Goal: Information Seeking & Learning: Learn about a topic

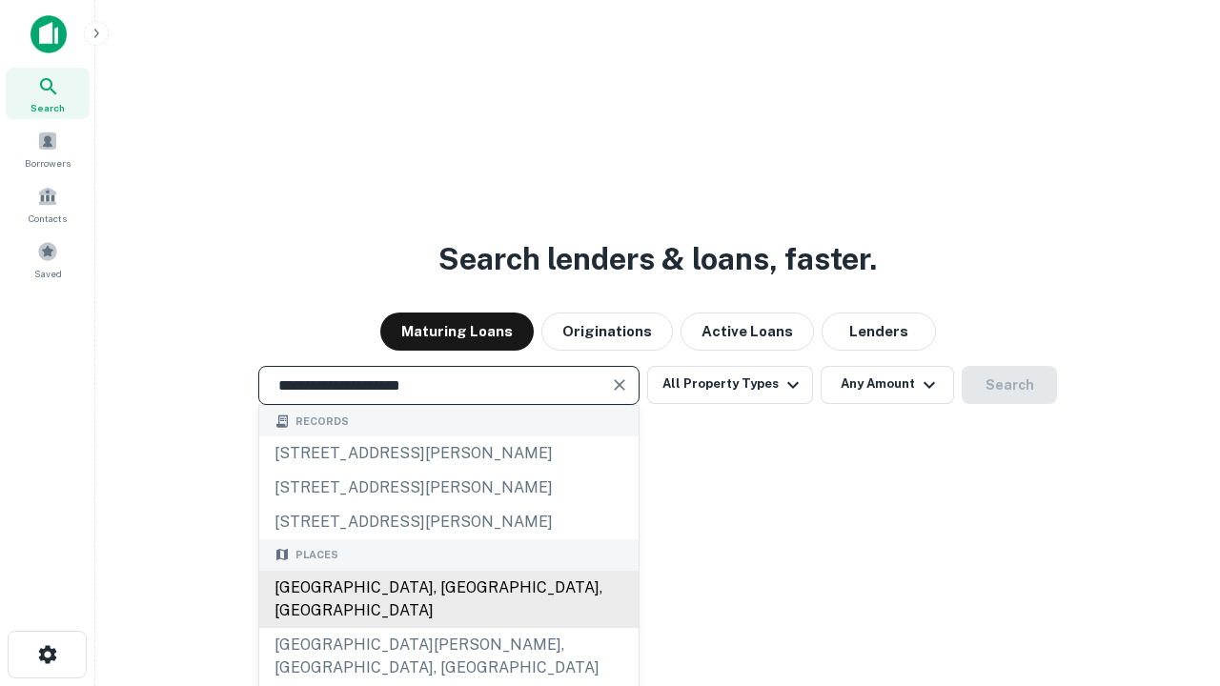
click at [448, 628] on div "[GEOGRAPHIC_DATA], [GEOGRAPHIC_DATA], [GEOGRAPHIC_DATA]" at bounding box center [448, 599] width 379 height 57
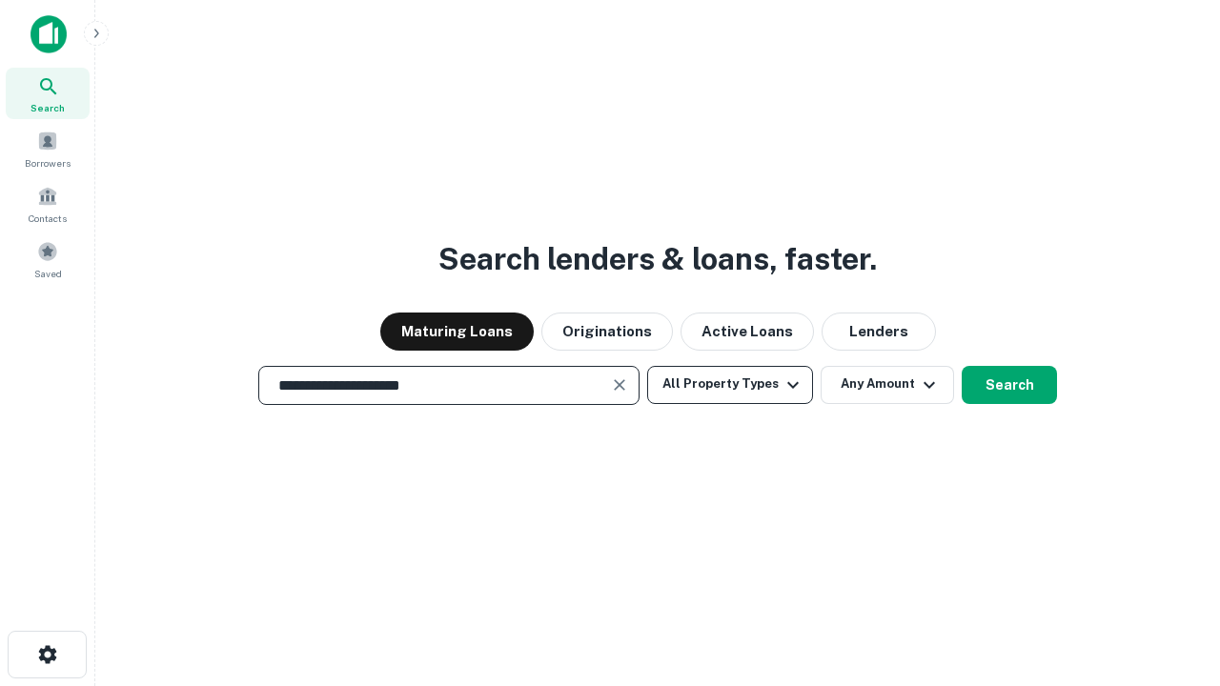
type input "**********"
click at [730, 384] on button "All Property Types" at bounding box center [730, 385] width 166 height 38
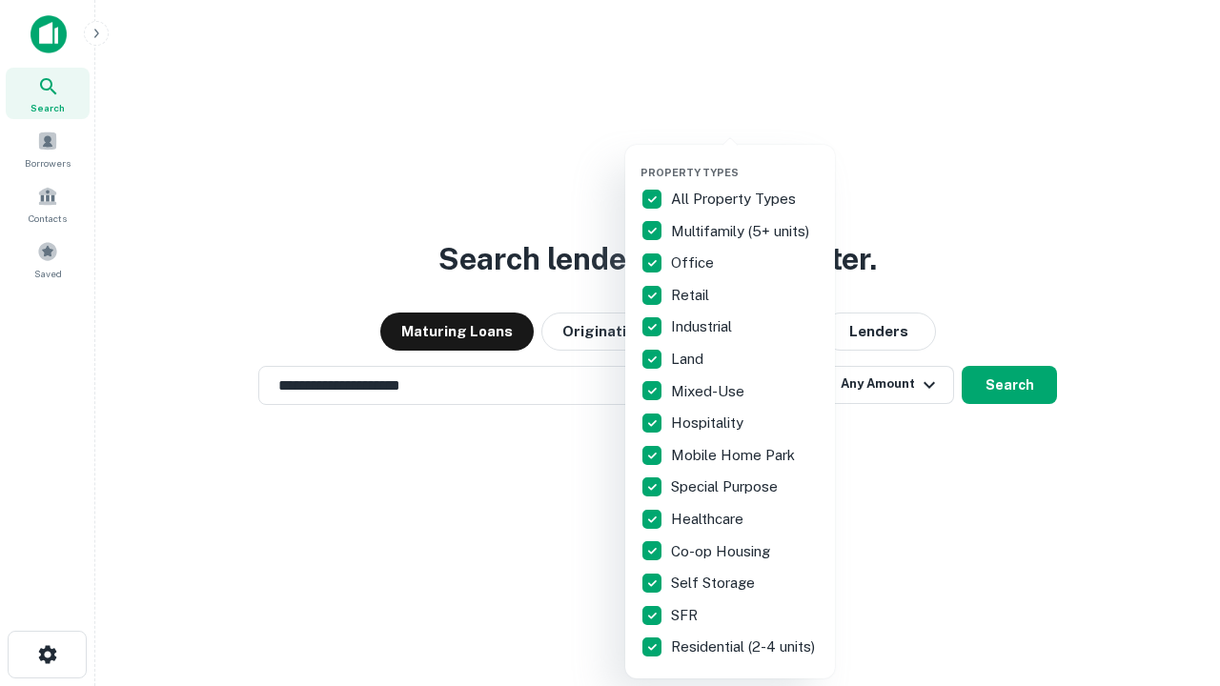
click at [745, 160] on button "button" at bounding box center [746, 160] width 210 height 1
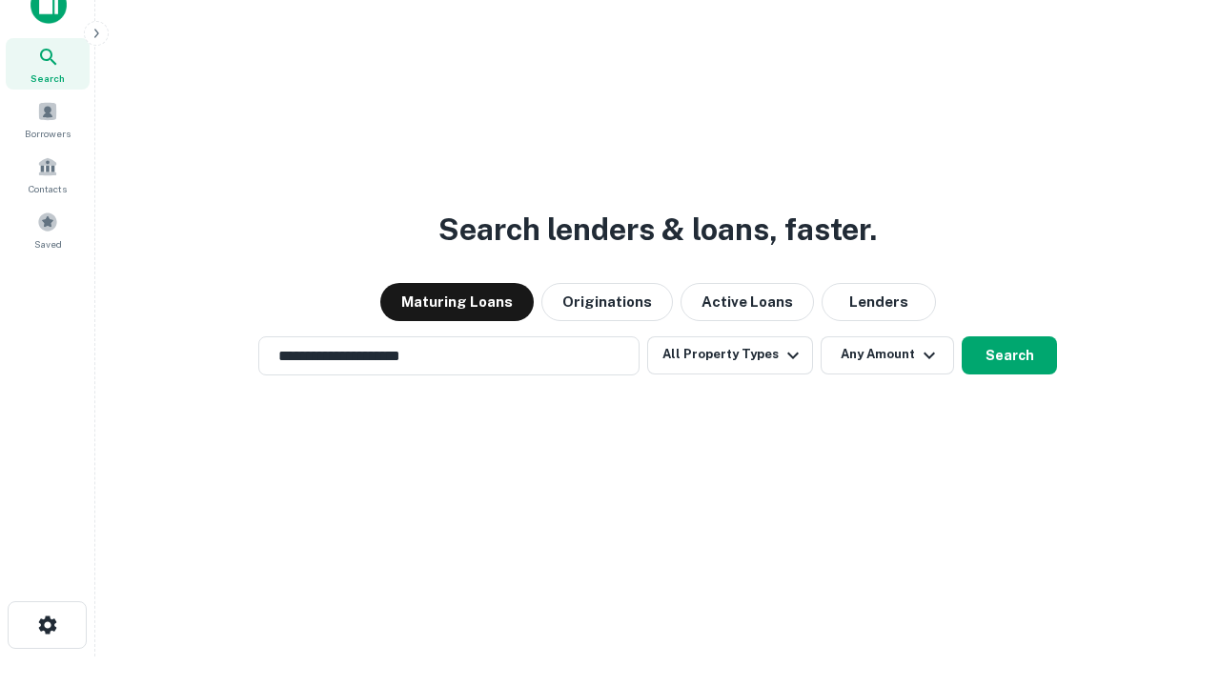
scroll to position [11, 230]
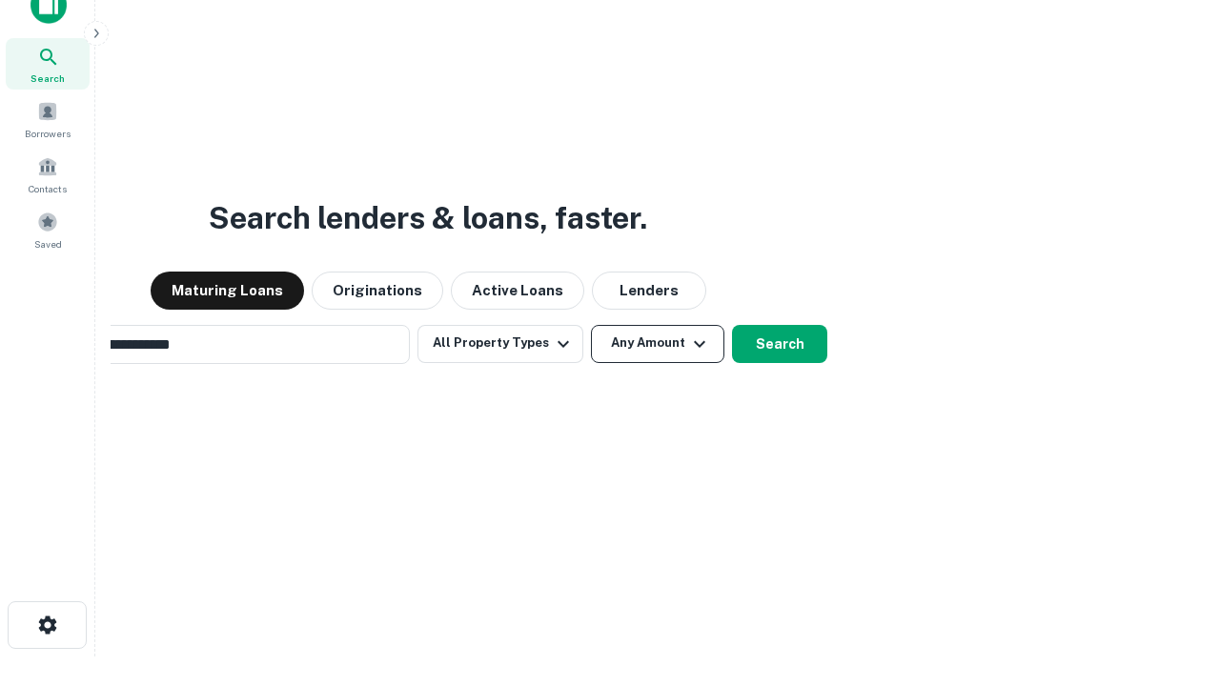
click at [591, 325] on button "Any Amount" at bounding box center [657, 344] width 133 height 38
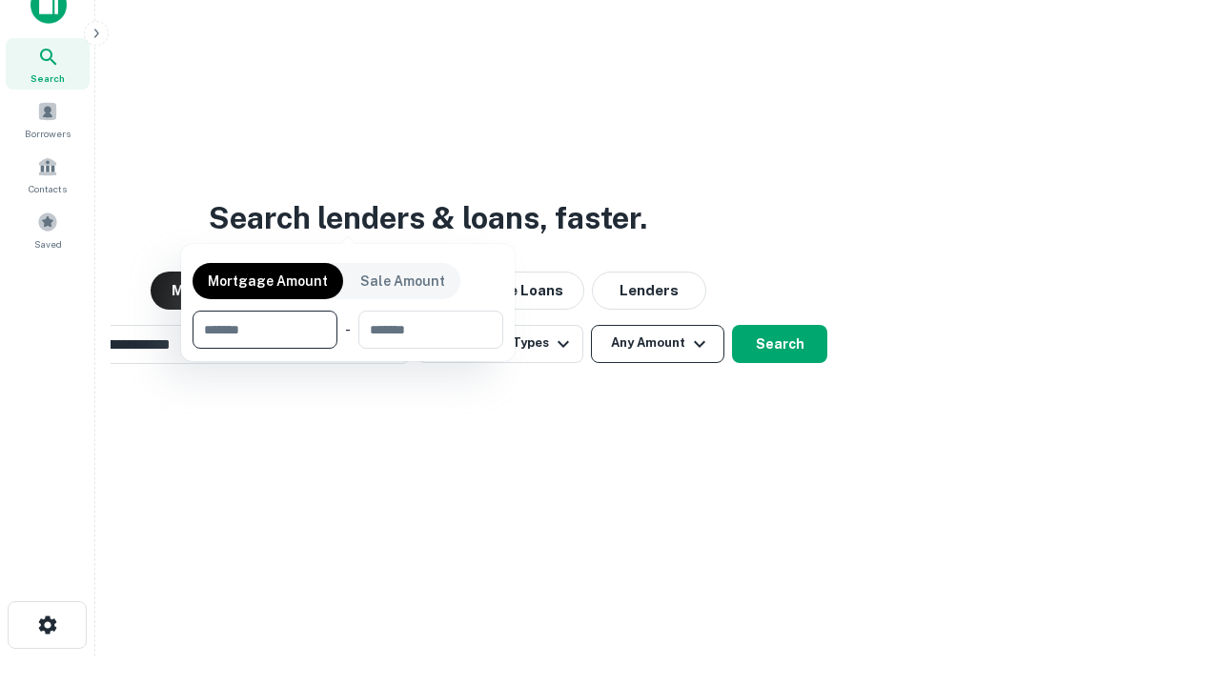
scroll to position [31, 0]
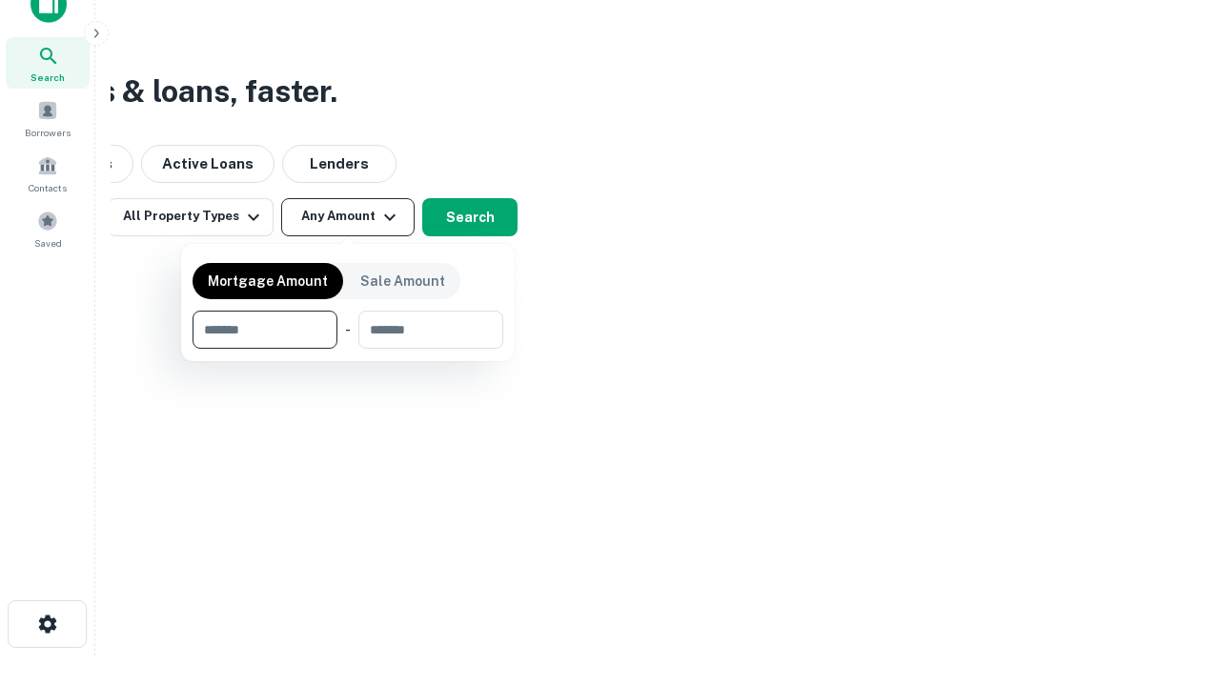
type input "*******"
click at [348, 349] on button "button" at bounding box center [348, 349] width 311 height 1
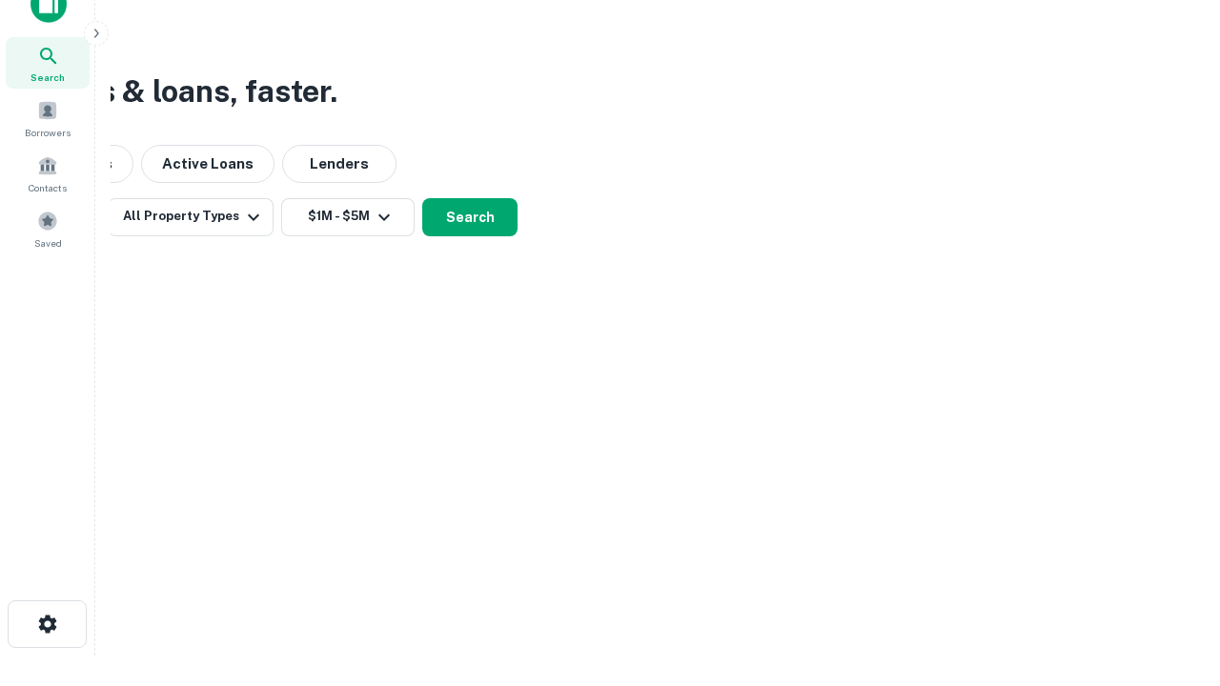
scroll to position [11, 352]
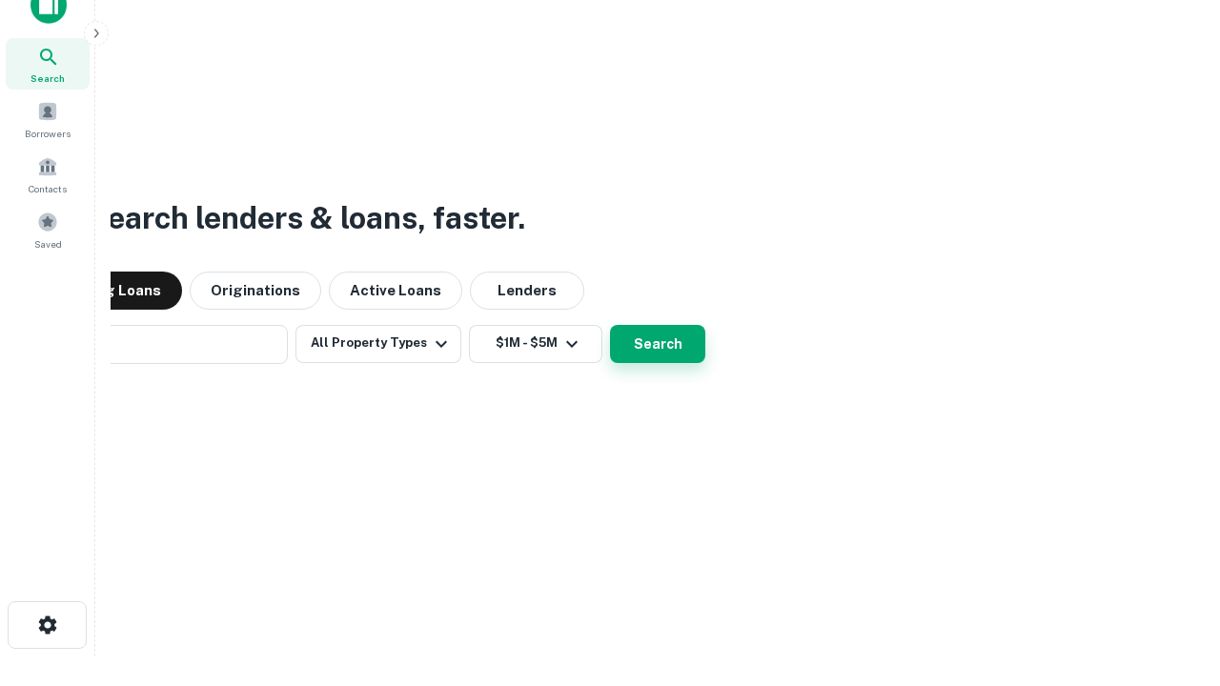
click at [610, 325] on button "Search" at bounding box center [657, 344] width 95 height 38
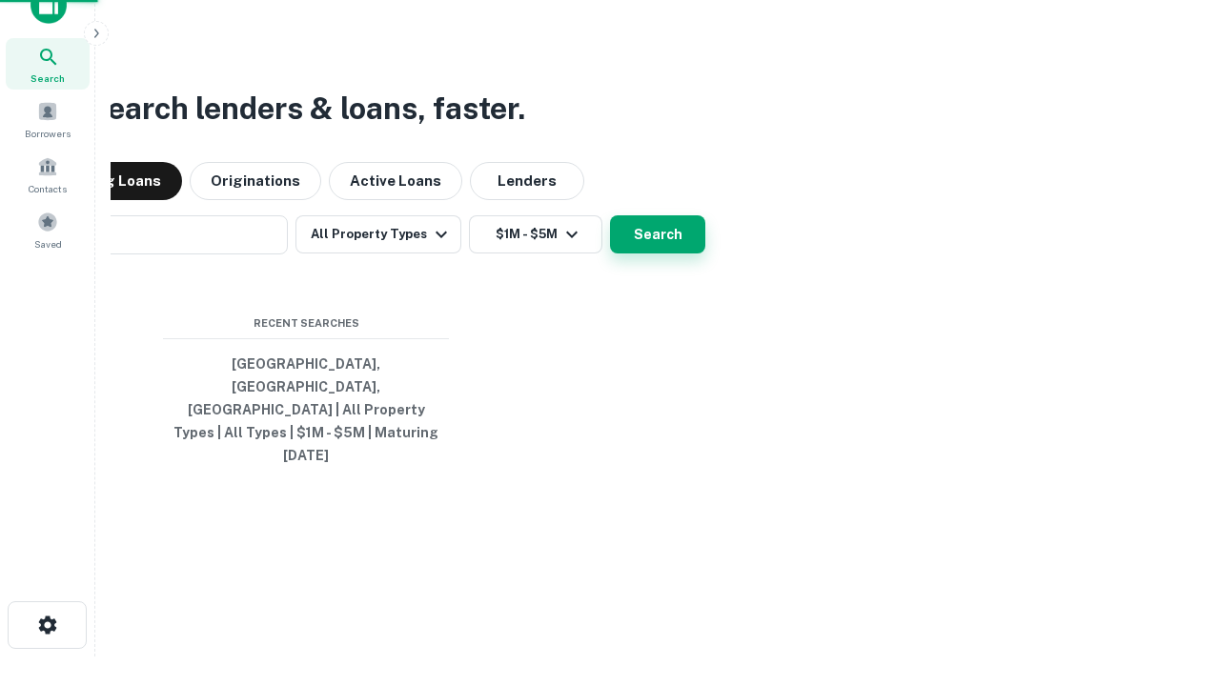
scroll to position [51, 540]
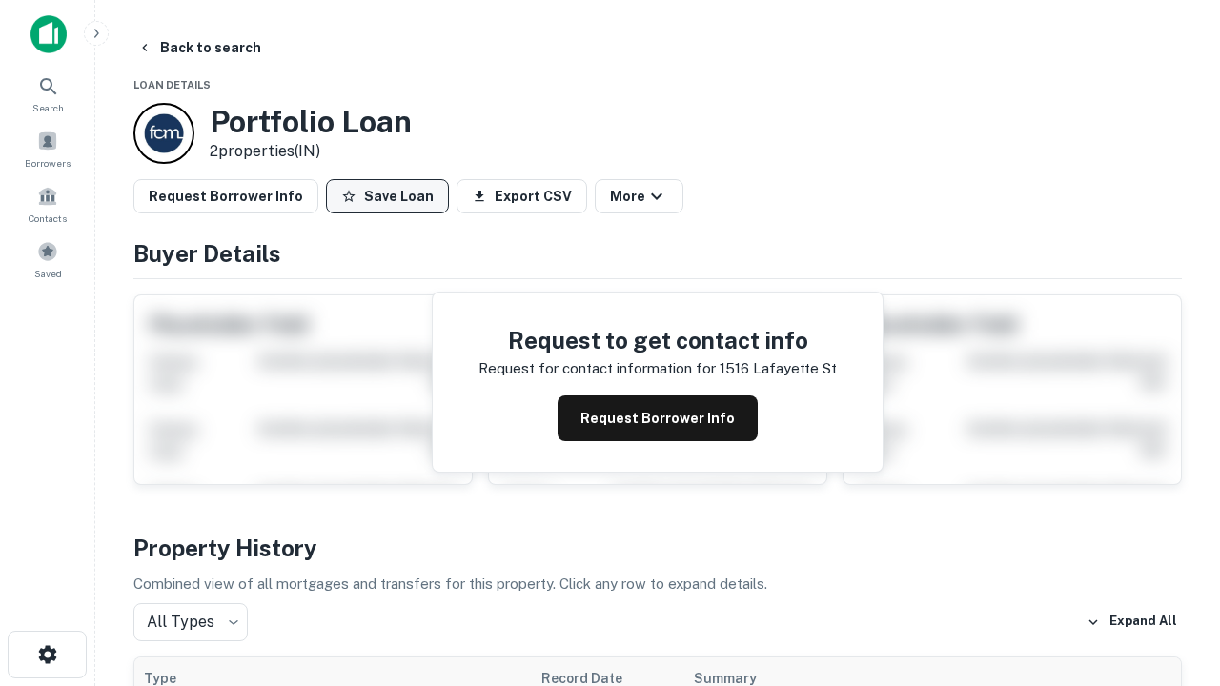
click at [387, 196] on button "Save Loan" at bounding box center [387, 196] width 123 height 34
click at [392, 196] on button "Save Loan" at bounding box center [387, 196] width 123 height 34
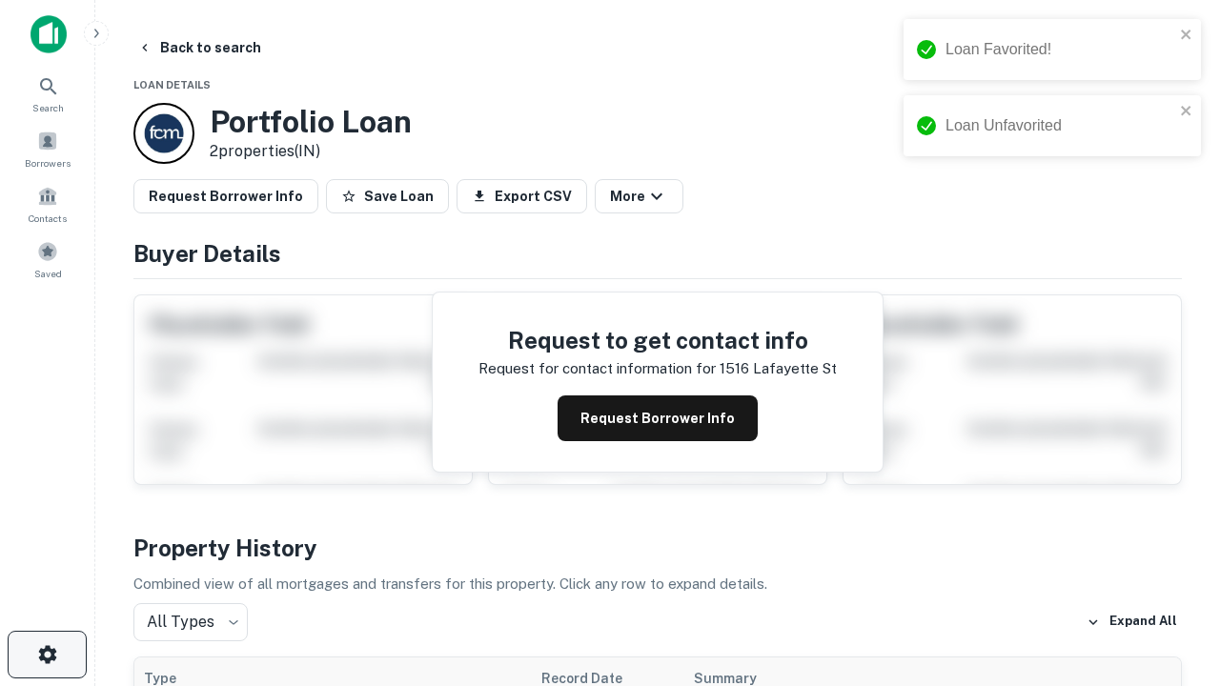
click at [47, 655] on icon "button" at bounding box center [47, 654] width 23 height 23
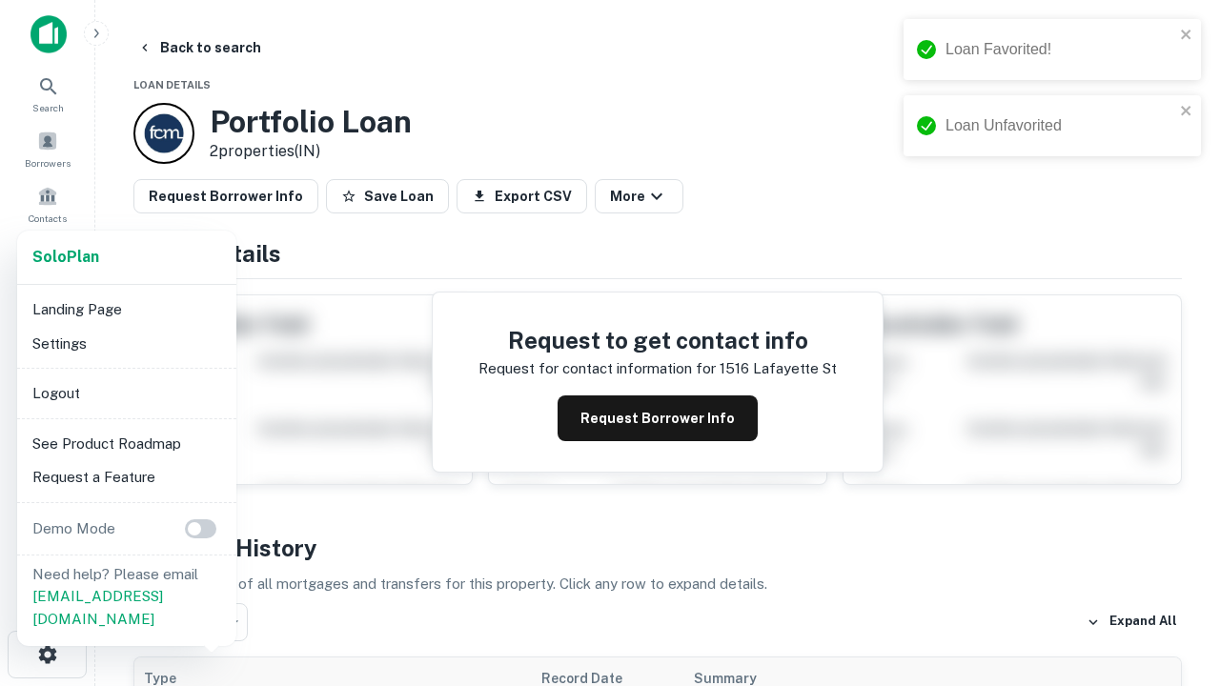
click at [126, 393] on li "Logout" at bounding box center [127, 394] width 204 height 34
